Goal: Information Seeking & Learning: Learn about a topic

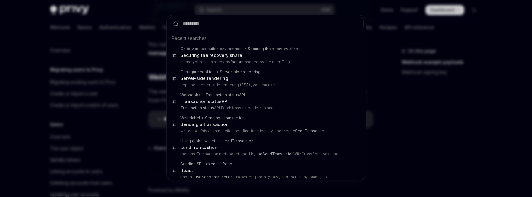
scroll to position [167, 0]
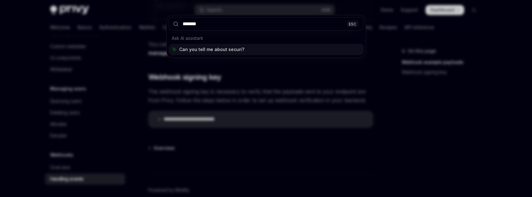
type input "********"
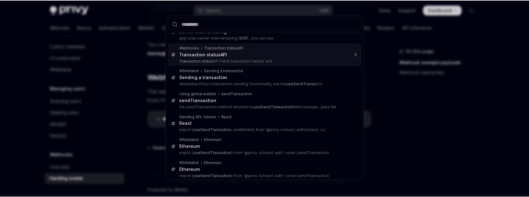
scroll to position [51, 0]
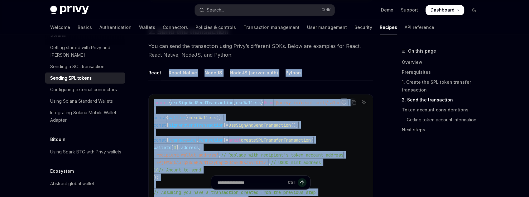
scroll to position [700, 0]
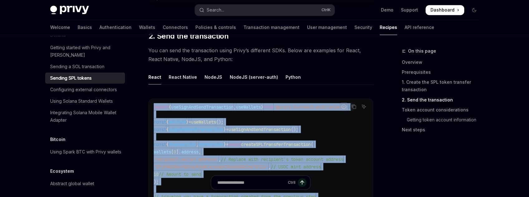
drag, startPoint x: 165, startPoint y: 150, endPoint x: 151, endPoint y: 98, distance: 54.3
click at [151, 99] on div "import { useSignAndSendTransaction , useWallets } from '@privy-io/react-auth/so…" at bounding box center [261, 167] width 224 height 136
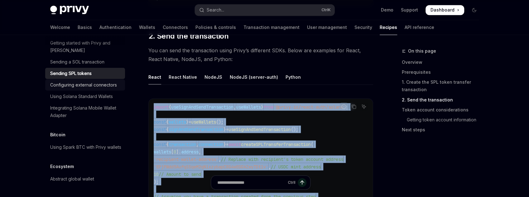
scroll to position [1063, 0]
click at [343, 156] on span "// Replace with recipient's token account address" at bounding box center [282, 159] width 122 height 6
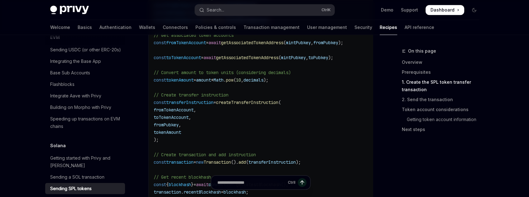
scroll to position [839, 0]
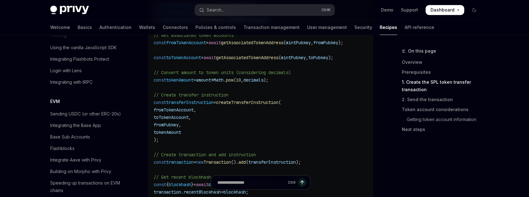
click at [126, 27] on div "Welcome Basics Authentication Wallets Connectors Policies & controls Transactio…" at bounding box center [242, 27] width 384 height 15
click at [139, 29] on link "Wallets" at bounding box center [147, 27] width 16 height 15
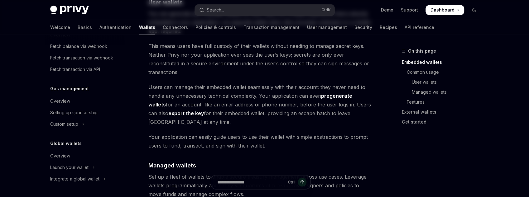
type textarea "*"
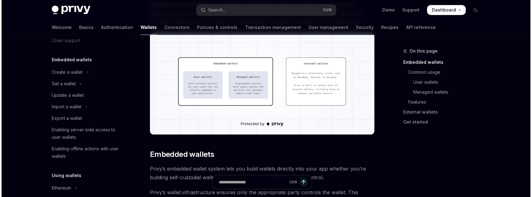
scroll to position [25, 0]
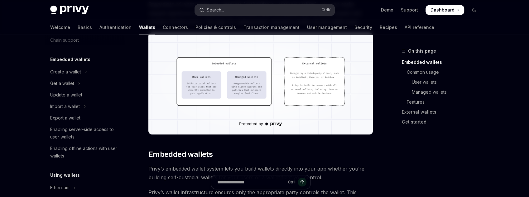
click at [312, 15] on button "Search... Ctrl K" at bounding box center [265, 9] width 140 height 11
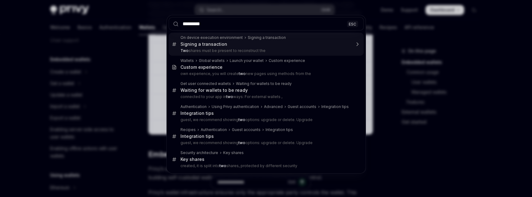
type input "**********"
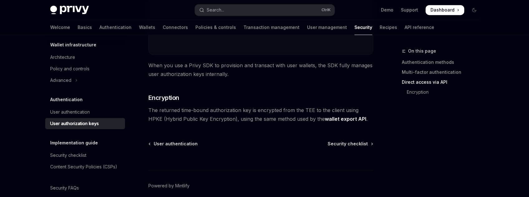
scroll to position [604, 0]
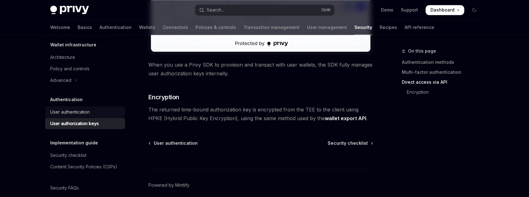
click at [90, 117] on link "User authentication" at bounding box center [85, 112] width 80 height 11
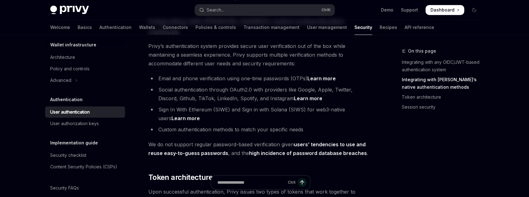
scroll to position [199, 0]
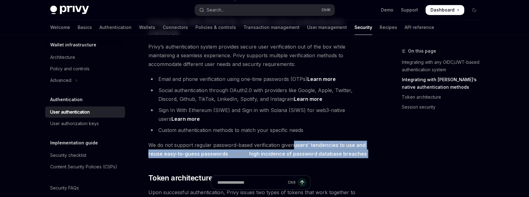
drag, startPoint x: 293, startPoint y: 134, endPoint x: 381, endPoint y: 141, distance: 88.5
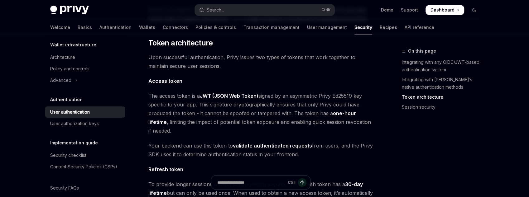
scroll to position [408, 0]
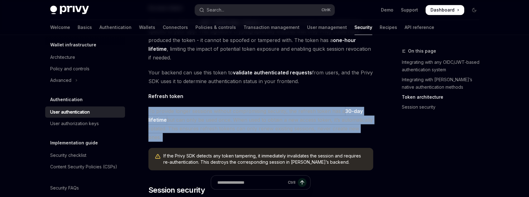
drag, startPoint x: 238, startPoint y: 110, endPoint x: 362, endPoint y: 127, distance: 125.8
click at [362, 127] on div "Authentication User authentication OpenAI Open in ChatGPT OpenAI Open in ChatGP…" at bounding box center [202, 15] width 344 height 751
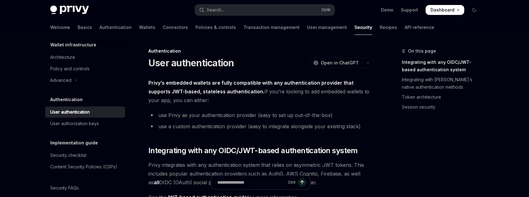
scroll to position [0, 0]
click at [413, 83] on link "Integrating with Privy’s native authentication methods" at bounding box center [443, 83] width 82 height 17
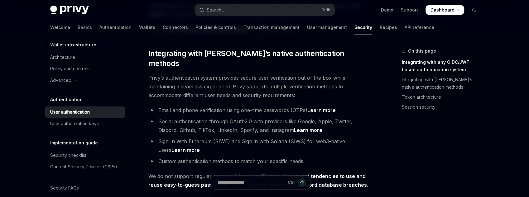
scroll to position [169, 0]
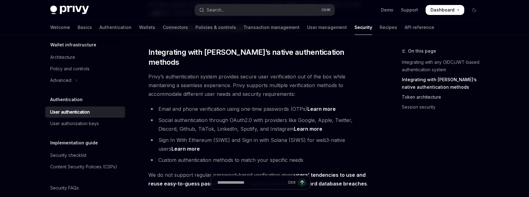
click at [425, 98] on link "Token architecture" at bounding box center [443, 97] width 82 height 10
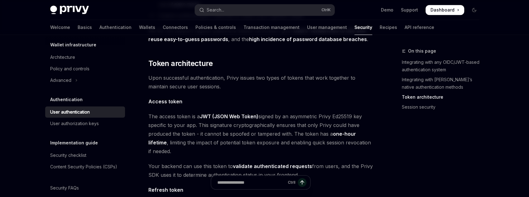
scroll to position [315, 0]
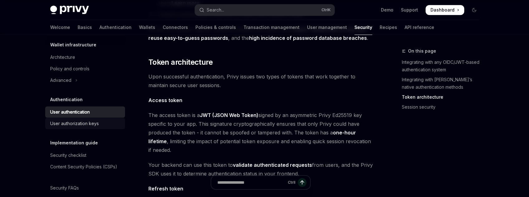
click at [82, 127] on div "User authorization keys" at bounding box center [74, 123] width 49 height 7
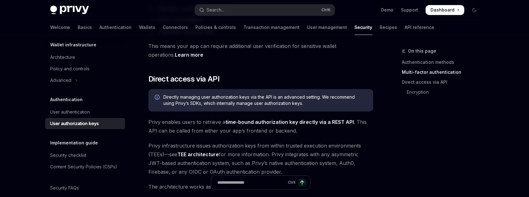
scroll to position [274, 0]
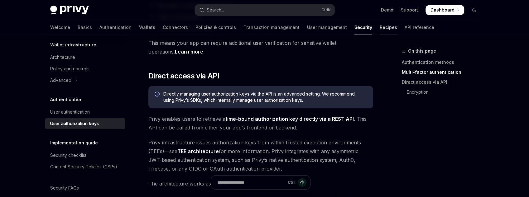
click at [379, 31] on link "Recipes" at bounding box center [387, 27] width 17 height 15
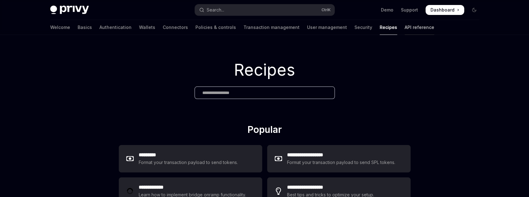
click at [404, 29] on link "API reference" at bounding box center [419, 27] width 30 height 15
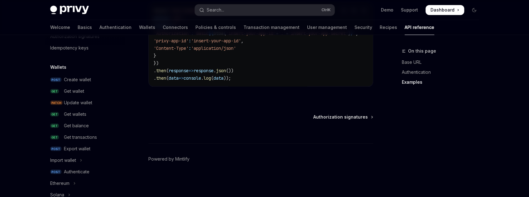
scroll to position [125, 0]
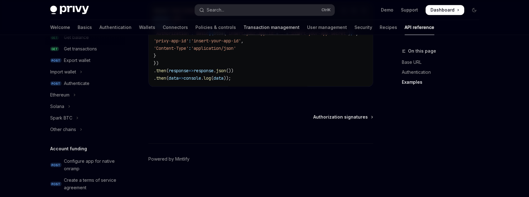
click at [243, 28] on link "Transaction management" at bounding box center [271, 27] width 56 height 15
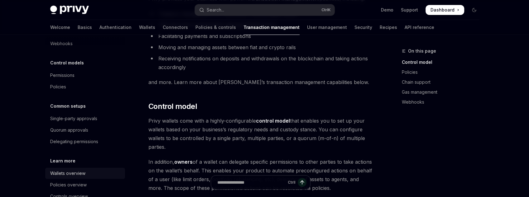
scroll to position [75, 0]
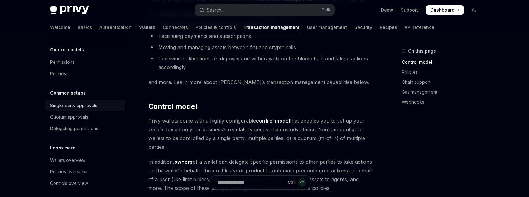
click at [53, 105] on div "Single-party approvals" at bounding box center [73, 105] width 47 height 7
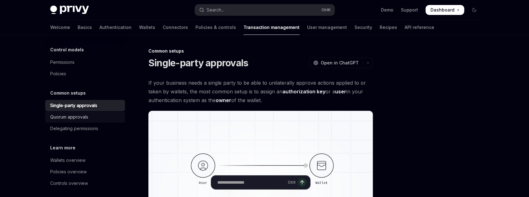
click at [56, 112] on link "Quorum approvals" at bounding box center [85, 117] width 80 height 11
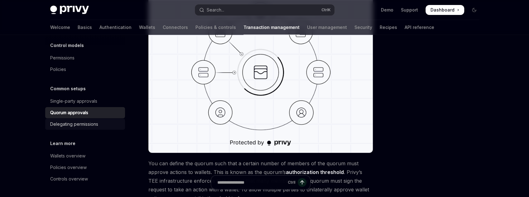
scroll to position [150, 0]
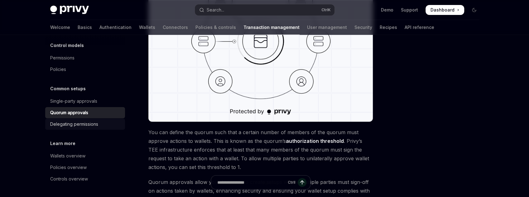
click at [76, 128] on link "Delegating permissions" at bounding box center [85, 124] width 80 height 11
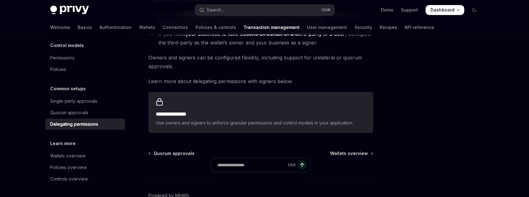
scroll to position [299, 0]
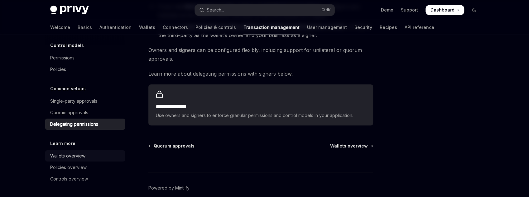
click at [78, 155] on div "Wallets overview" at bounding box center [67, 155] width 35 height 7
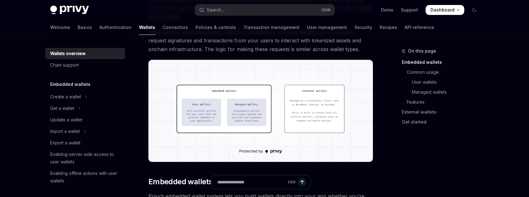
scroll to position [174, 0]
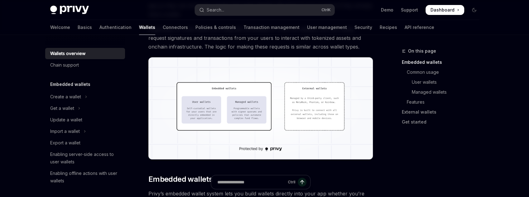
click at [161, 30] on div "Welcome Basics Authentication Wallets Connectors Policies & controls Transactio…" at bounding box center [242, 27] width 384 height 15
click at [163, 30] on link "Connectors" at bounding box center [175, 27] width 25 height 15
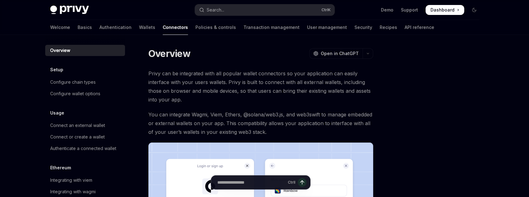
scroll to position [150, 0]
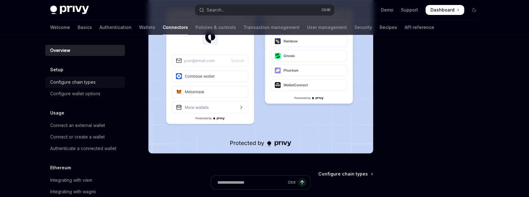
click at [63, 77] on link "Configure chain types" at bounding box center [85, 82] width 80 height 11
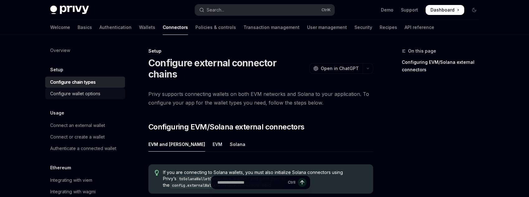
click at [73, 95] on div "Configure wallet options" at bounding box center [75, 93] width 50 height 7
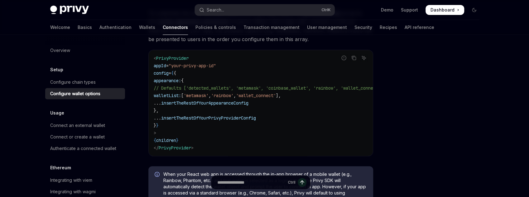
scroll to position [75, 0]
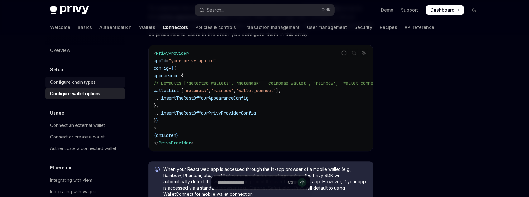
click at [103, 80] on div "Configure chain types" at bounding box center [85, 82] width 71 height 7
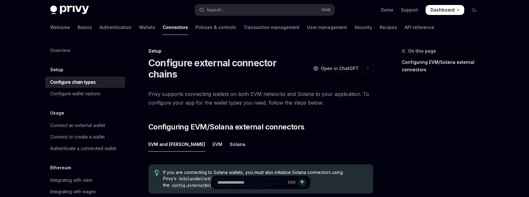
click at [189, 137] on ul "EVM and Solana EVM Solana" at bounding box center [260, 144] width 225 height 15
drag, startPoint x: 187, startPoint y: 135, endPoint x: 191, endPoint y: 135, distance: 3.7
click at [187, 137] on ul "EVM and Solana EVM Solana" at bounding box center [260, 144] width 225 height 15
click at [212, 137] on div "EVM" at bounding box center [217, 144] width 10 height 15
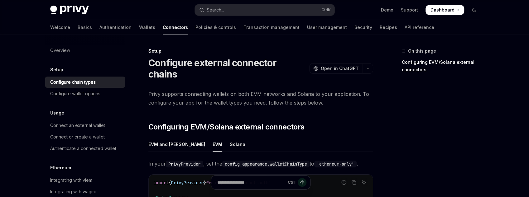
click at [230, 137] on div "Solana" at bounding box center [238, 144] width 16 height 15
type textarea "*"
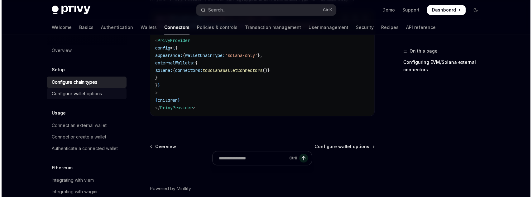
scroll to position [123, 0]
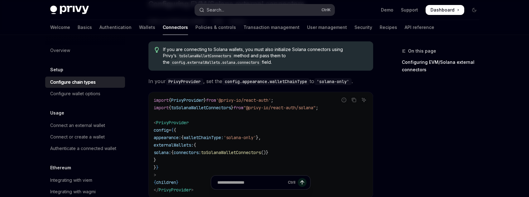
click at [208, 11] on div "Search..." at bounding box center [215, 9] width 17 height 7
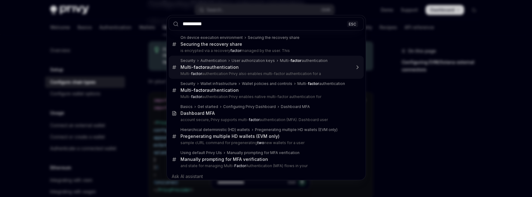
type input "**********"
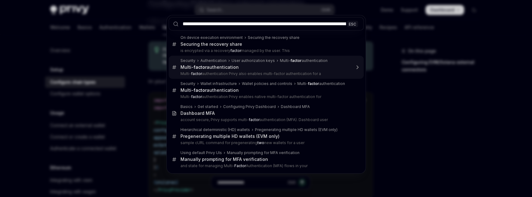
scroll to position [0, 484]
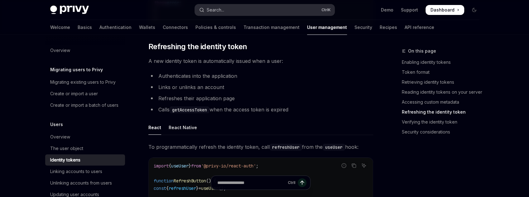
click at [224, 10] on div "Search..." at bounding box center [215, 9] width 17 height 7
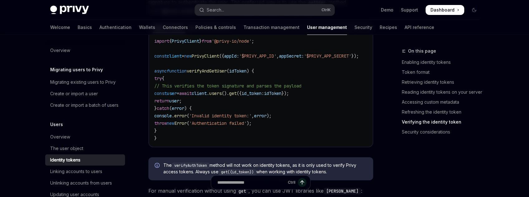
scroll to position [1773, 0]
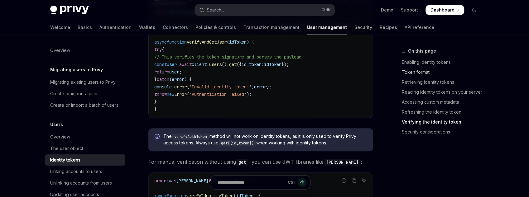
click at [419, 69] on link "Token format" at bounding box center [443, 72] width 82 height 10
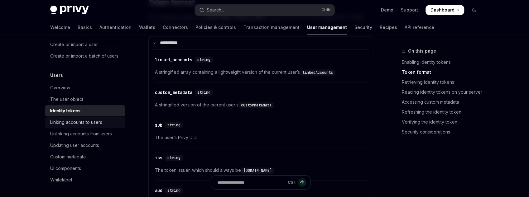
scroll to position [50, 0]
click at [354, 30] on link "Security" at bounding box center [363, 27] width 18 height 15
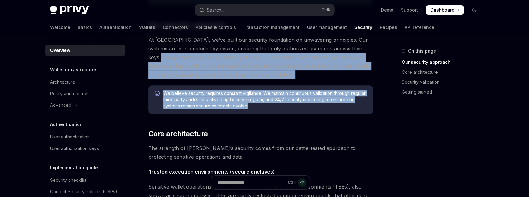
drag, startPoint x: 247, startPoint y: 89, endPoint x: 159, endPoint y: 61, distance: 93.2
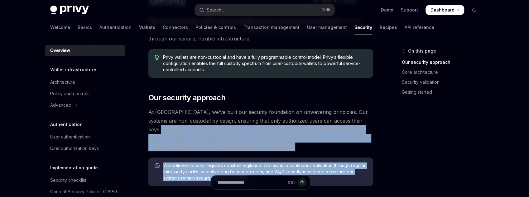
scroll to position [50, 0]
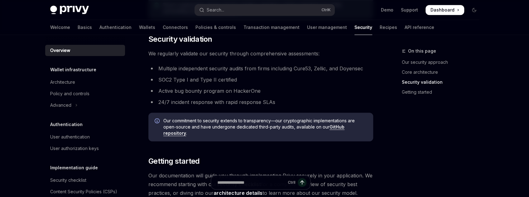
scroll to position [399, 0]
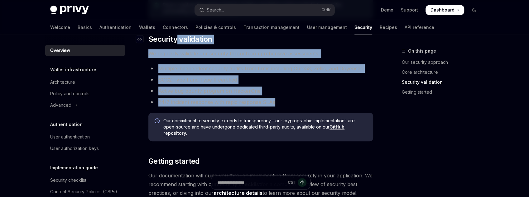
drag, startPoint x: 290, startPoint y: 103, endPoint x: 177, endPoint y: 41, distance: 129.6
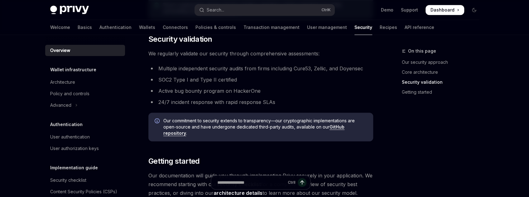
click at [424, 133] on div "On this page Our security approach Core architecture Security validation Gettin…" at bounding box center [436, 122] width 95 height 150
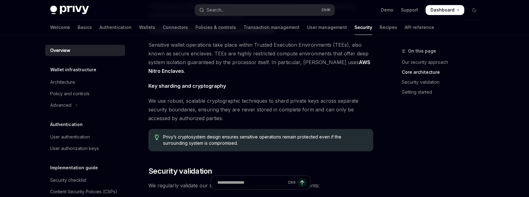
scroll to position [224, 0]
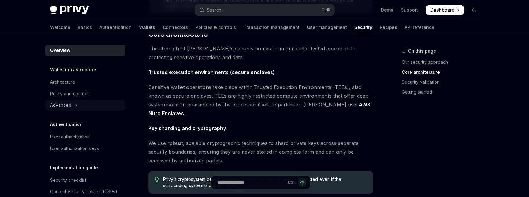
click at [73, 106] on button "Advanced" at bounding box center [85, 105] width 80 height 11
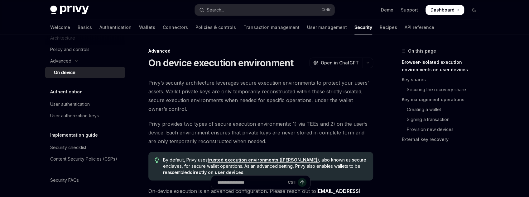
scroll to position [45, 0]
click at [75, 103] on div "User authentication" at bounding box center [70, 102] width 40 height 7
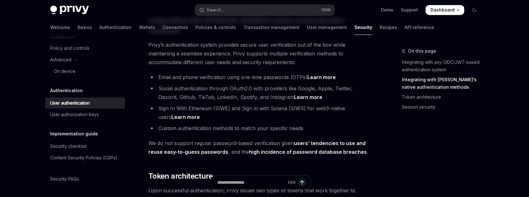
scroll to position [199, 0]
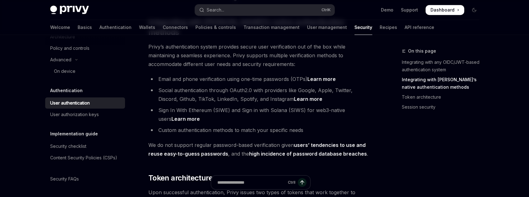
click at [321, 76] on link "Learn more" at bounding box center [321, 79] width 28 height 7
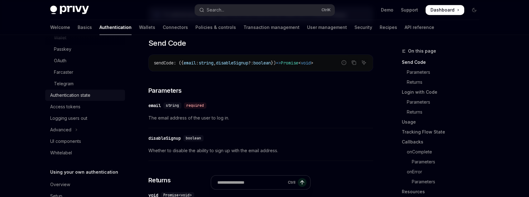
scroll to position [95, 0]
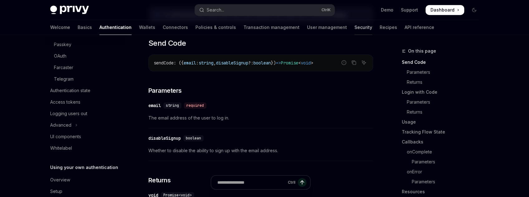
click at [354, 26] on link "Security" at bounding box center [363, 27] width 18 height 15
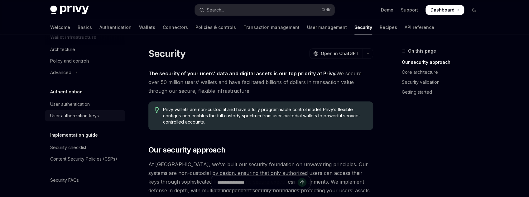
scroll to position [34, 0]
click at [83, 157] on div "Content Security Policies (CSPs)" at bounding box center [83, 157] width 67 height 7
type textarea "*"
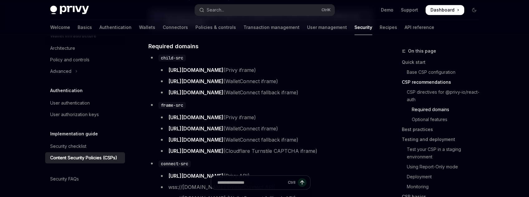
scroll to position [523, 0]
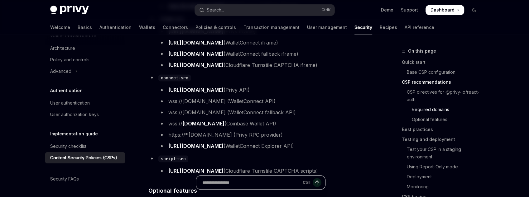
click at [231, 184] on input "Ask a question..." at bounding box center [251, 183] width 98 height 14
type input "**********"
type textarea "*"
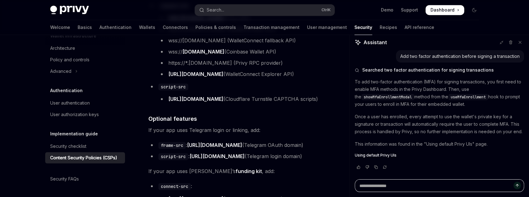
scroll to position [598, 0]
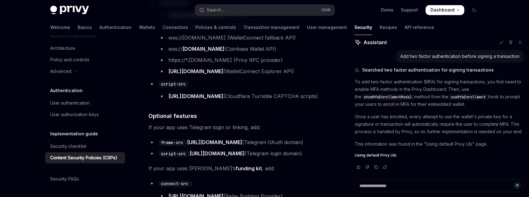
click at [378, 99] on span "showMfaEnrollmentModal" at bounding box center [388, 97] width 48 height 5
copy span "showMfaEnrollmentModal"
click at [377, 154] on span "Using default Privy UIs" at bounding box center [376, 155] width 42 height 5
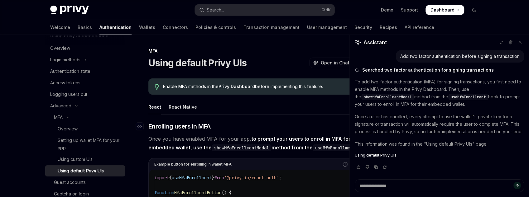
click at [263, 125] on h3 "​ Enrolling users in MFA" at bounding box center [260, 126] width 225 height 9
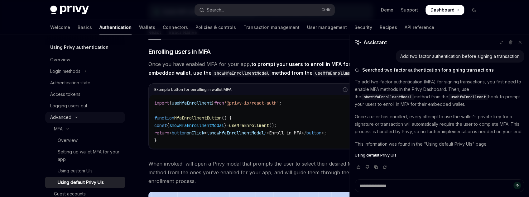
scroll to position [59, 0]
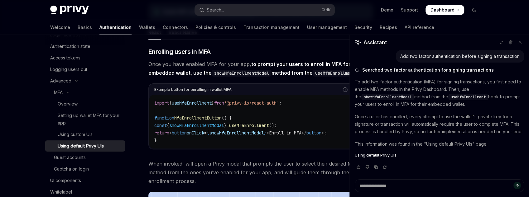
click at [316, 107] on div "import { useMfaEnrollment } from '@privy-io/react-auth' ; function MfaEnrollmen…" at bounding box center [260, 122] width 223 height 54
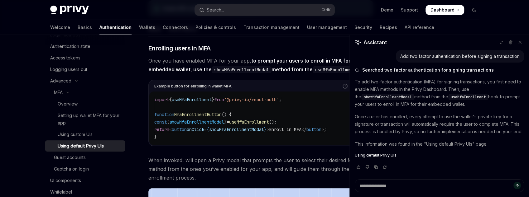
scroll to position [75, 0]
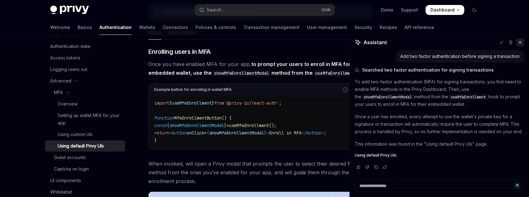
click at [520, 43] on icon at bounding box center [519, 42] width 2 height 2
type textarea "*"
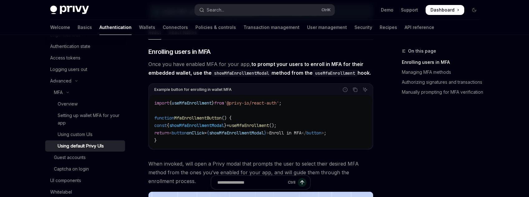
click at [250, 128] on span "useMfaEnrollment" at bounding box center [249, 126] width 40 height 6
copy code "const { showMfaEnrollmentModal } = useMfaEnrollment ();"
click at [284, 126] on code "import { useMfaEnrollment } from '@privy-io/react-auth' ; function MfaEnrollmen…" at bounding box center [260, 121] width 213 height 45
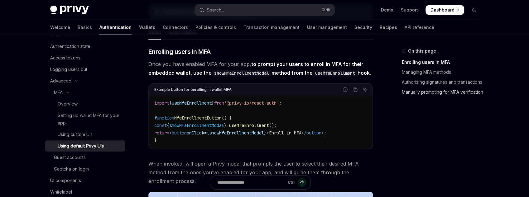
click at [425, 97] on link "Manually prompting for MFA verification" at bounding box center [443, 92] width 82 height 10
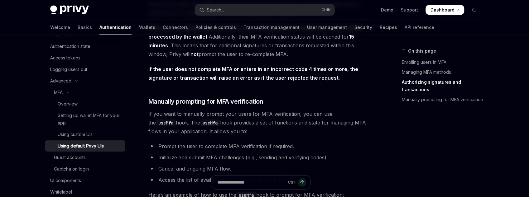
scroll to position [1002, 0]
click at [408, 73] on link "Managing MFA methods" at bounding box center [443, 72] width 82 height 10
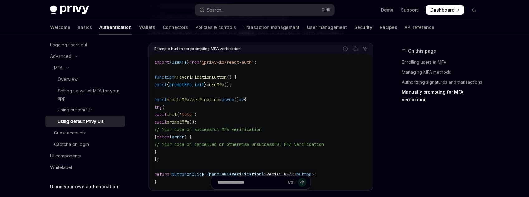
scroll to position [84, 0]
click at [428, 82] on link "Authorizing signatures and transactions" at bounding box center [443, 82] width 82 height 10
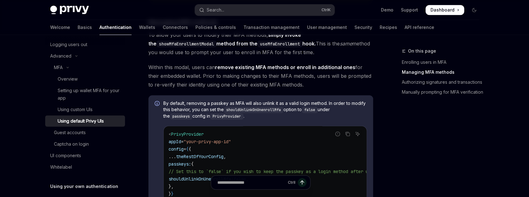
scroll to position [482, 0]
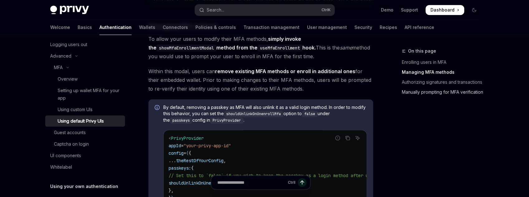
click at [422, 97] on link "Manually prompting for MFA verification" at bounding box center [443, 92] width 82 height 10
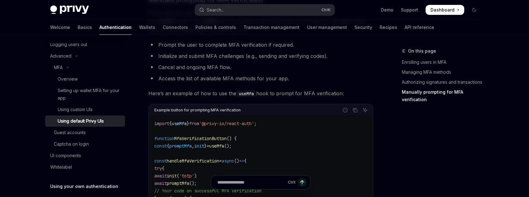
scroll to position [1105, 0]
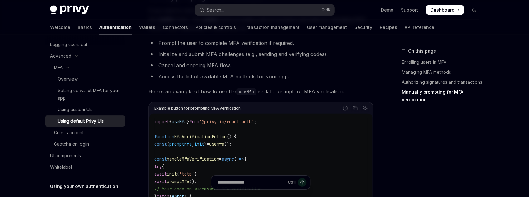
click at [224, 147] on span "useMfa" at bounding box center [216, 144] width 15 height 6
copy code "const { promptMfa , init } = useMfa ();"
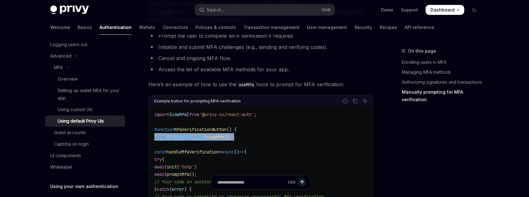
scroll to position [1155, 0]
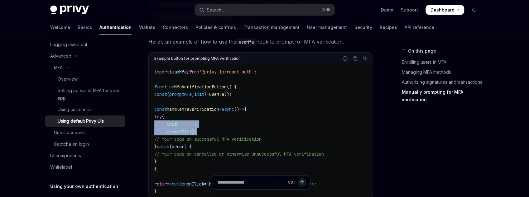
drag, startPoint x: 221, startPoint y: 134, endPoint x: 135, endPoint y: 130, distance: 86.4
copy code "await init ( 'totp' ) await promptMfa ();"
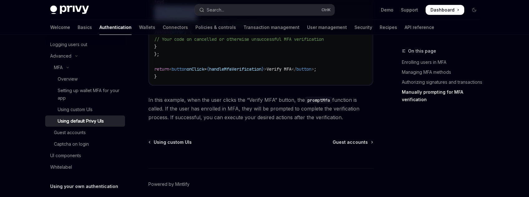
scroll to position [1274, 0]
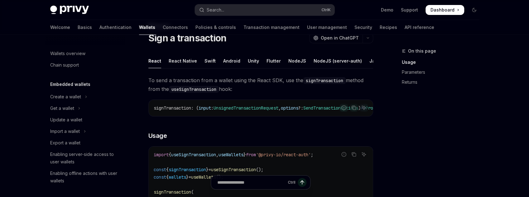
scroll to position [108, 0]
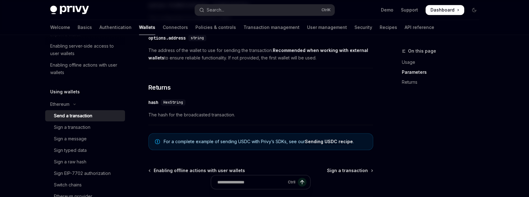
scroll to position [472, 0]
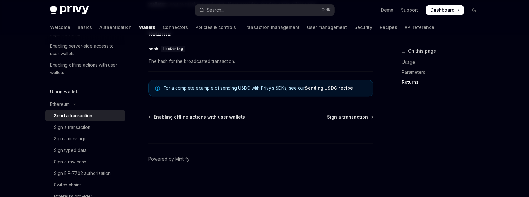
type textarea "*"
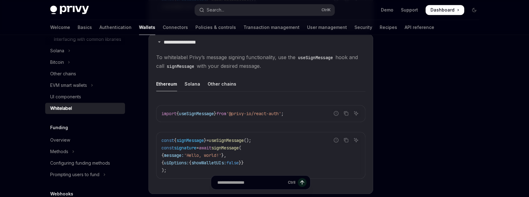
scroll to position [328, 0]
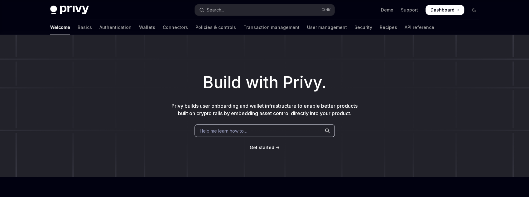
click at [235, 12] on button "Search... Ctrl K" at bounding box center [265, 9] width 140 height 11
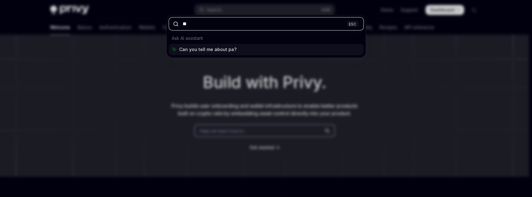
type input "*"
type input "*****"
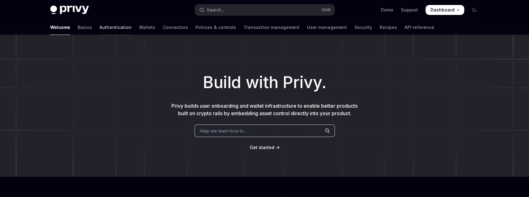
click at [99, 27] on link "Authentication" at bounding box center [115, 27] width 32 height 15
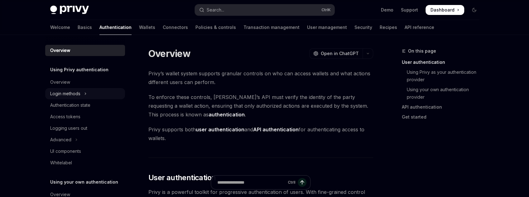
click at [75, 96] on div "Login methods" at bounding box center [65, 93] width 30 height 7
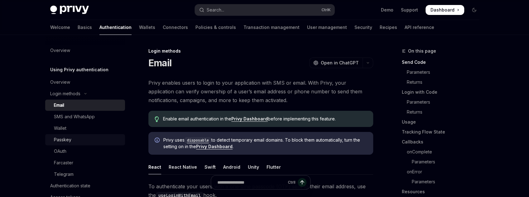
click at [75, 134] on link "Passkey" at bounding box center [85, 139] width 80 height 11
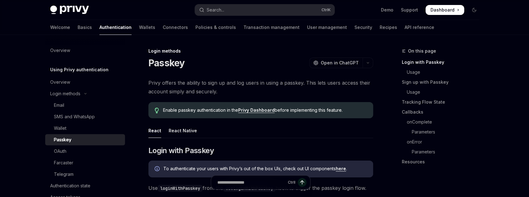
click at [72, 137] on div "Passkey" at bounding box center [87, 139] width 67 height 7
type textarea "*"
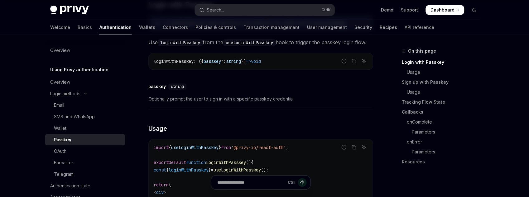
scroll to position [224, 0]
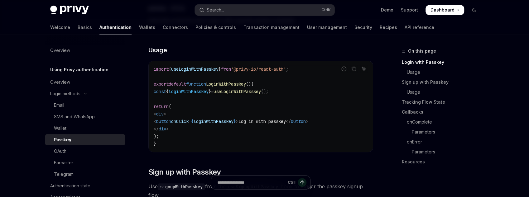
click at [239, 94] on span "useLoginWithPasskey" at bounding box center [236, 92] width 47 height 6
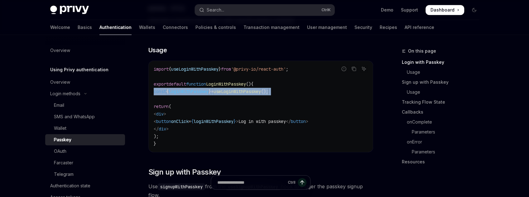
click at [239, 94] on span "useLoginWithPasskey" at bounding box center [236, 92] width 47 height 6
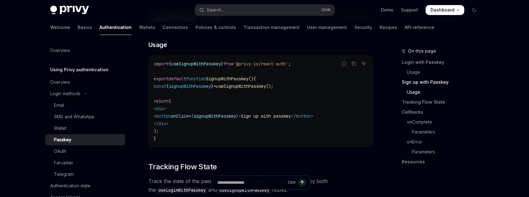
scroll to position [424, 0]
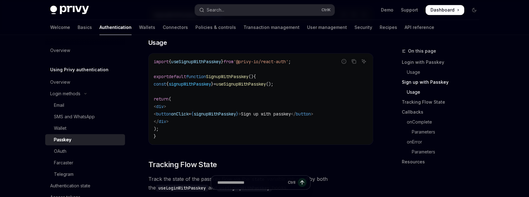
click at [273, 87] on span "();" at bounding box center [269, 84] width 7 height 6
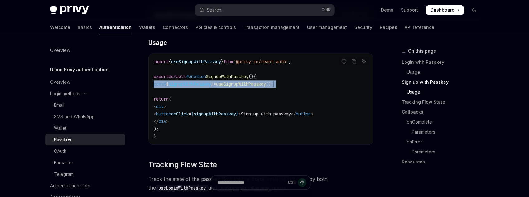
click at [273, 87] on span "();" at bounding box center [269, 84] width 7 height 6
copy code "const { signupWithPasskey } = useSignupWithPasskey ();"
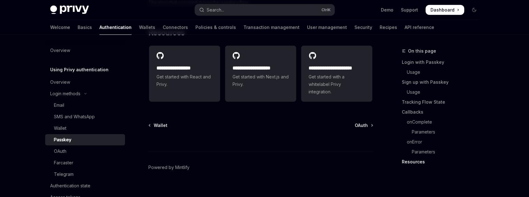
scroll to position [1147, 0]
click at [432, 102] on link "Tracking Flow State" at bounding box center [443, 102] width 82 height 10
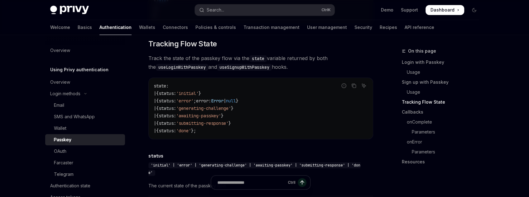
scroll to position [544, 0]
click at [423, 83] on link "Sign up with Passkey" at bounding box center [443, 82] width 82 height 10
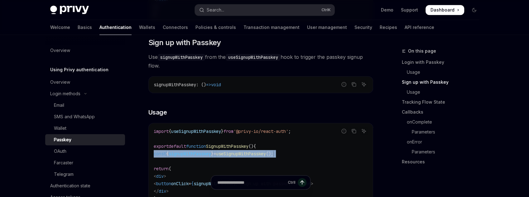
scroll to position [352, 0]
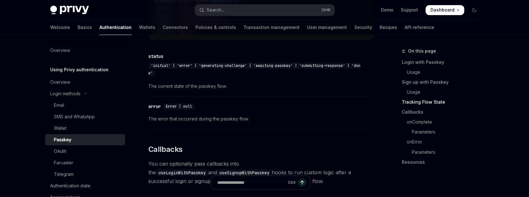
scroll to position [651, 0]
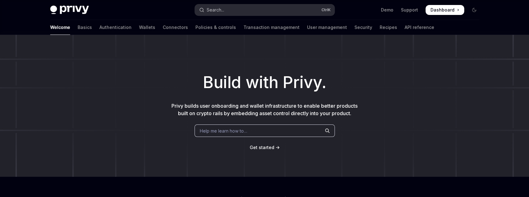
click at [209, 9] on div "Search..." at bounding box center [215, 9] width 17 height 7
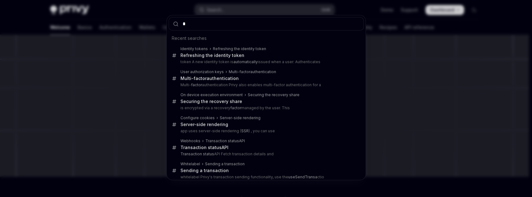
type input "**"
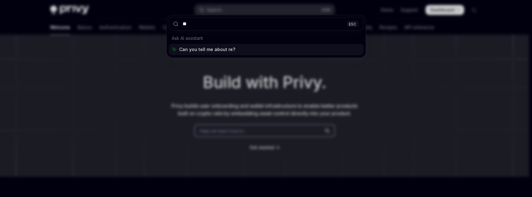
type textarea "*"
type input "**********"
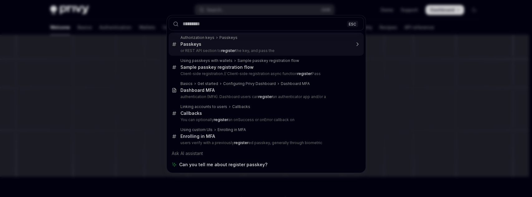
type textarea "*"
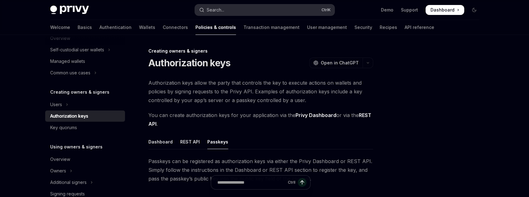
click at [240, 10] on button "Search... Ctrl K" at bounding box center [265, 9] width 140 height 11
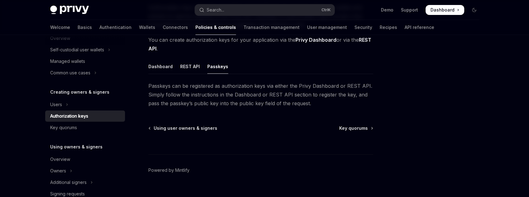
scroll to position [86, 0]
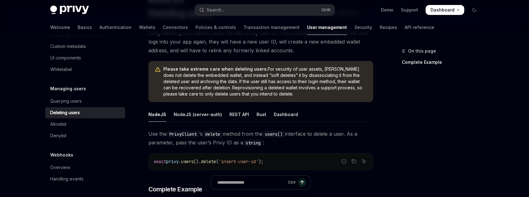
scroll to position [50, 0]
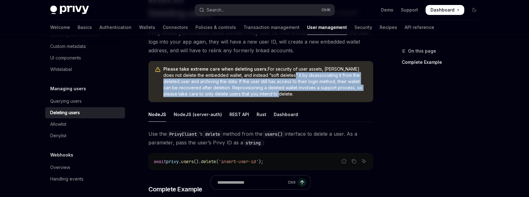
drag, startPoint x: 288, startPoint y: 78, endPoint x: 353, endPoint y: 96, distance: 67.5
click at [353, 96] on span "Please take extreme care when deleting users. For security of user assets, Priv…" at bounding box center [264, 81] width 203 height 31
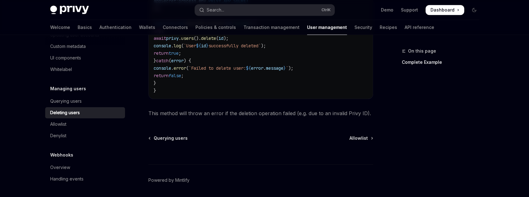
scroll to position [308, 0]
